Goal: Check status: Check status

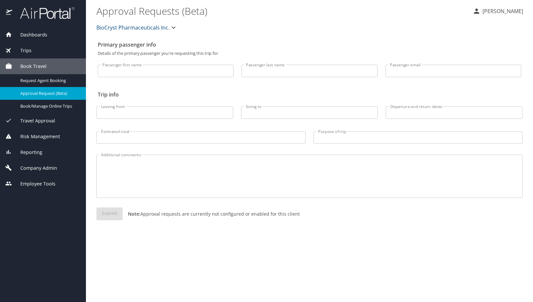
click at [24, 47] on span "Trips" at bounding box center [21, 50] width 19 height 7
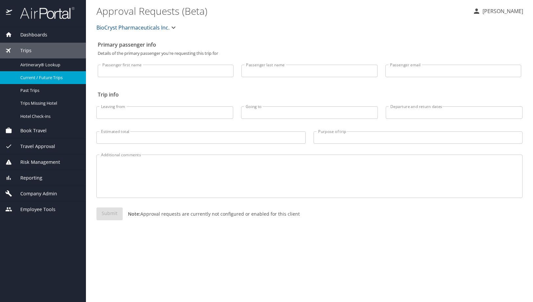
click at [48, 77] on span "Current / Future Trips" at bounding box center [49, 78] width 58 height 6
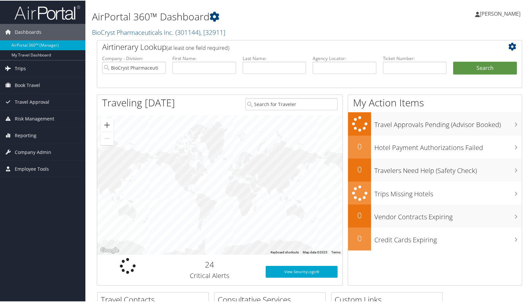
click at [27, 68] on link "Trips" at bounding box center [42, 68] width 85 height 16
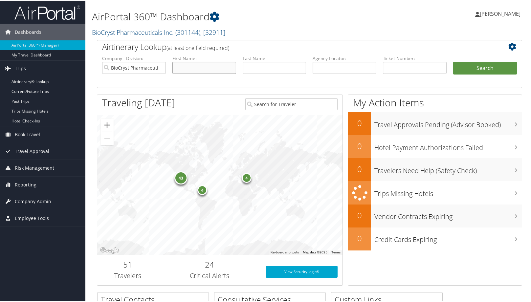
click at [181, 68] on input "text" at bounding box center [204, 67] width 64 height 12
type input "charles"
type input "gayer"
click at [453, 61] on button "Search" at bounding box center [485, 67] width 64 height 13
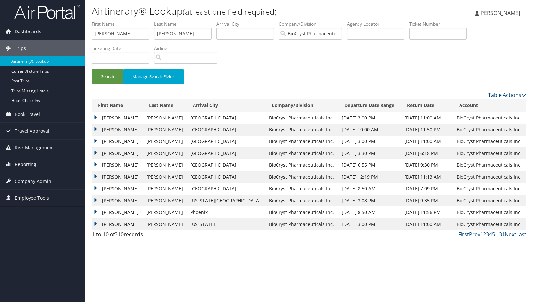
click at [96, 152] on td "CHARLES KENNETH" at bounding box center [117, 153] width 51 height 12
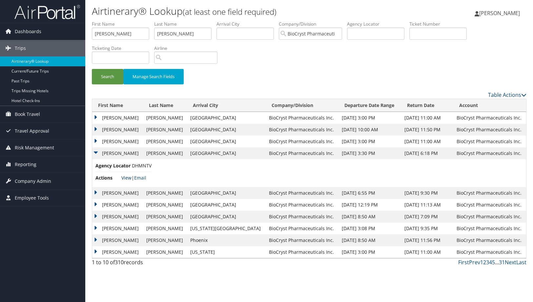
click at [126, 178] on link "View" at bounding box center [126, 178] width 10 height 6
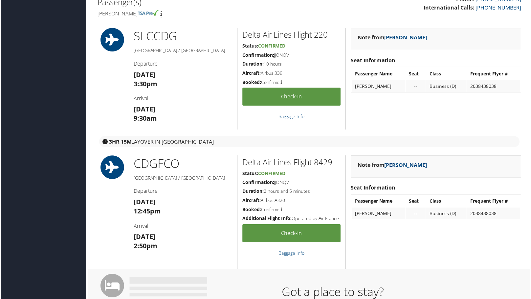
scroll to position [197, 0]
